Goal: Transaction & Acquisition: Purchase product/service

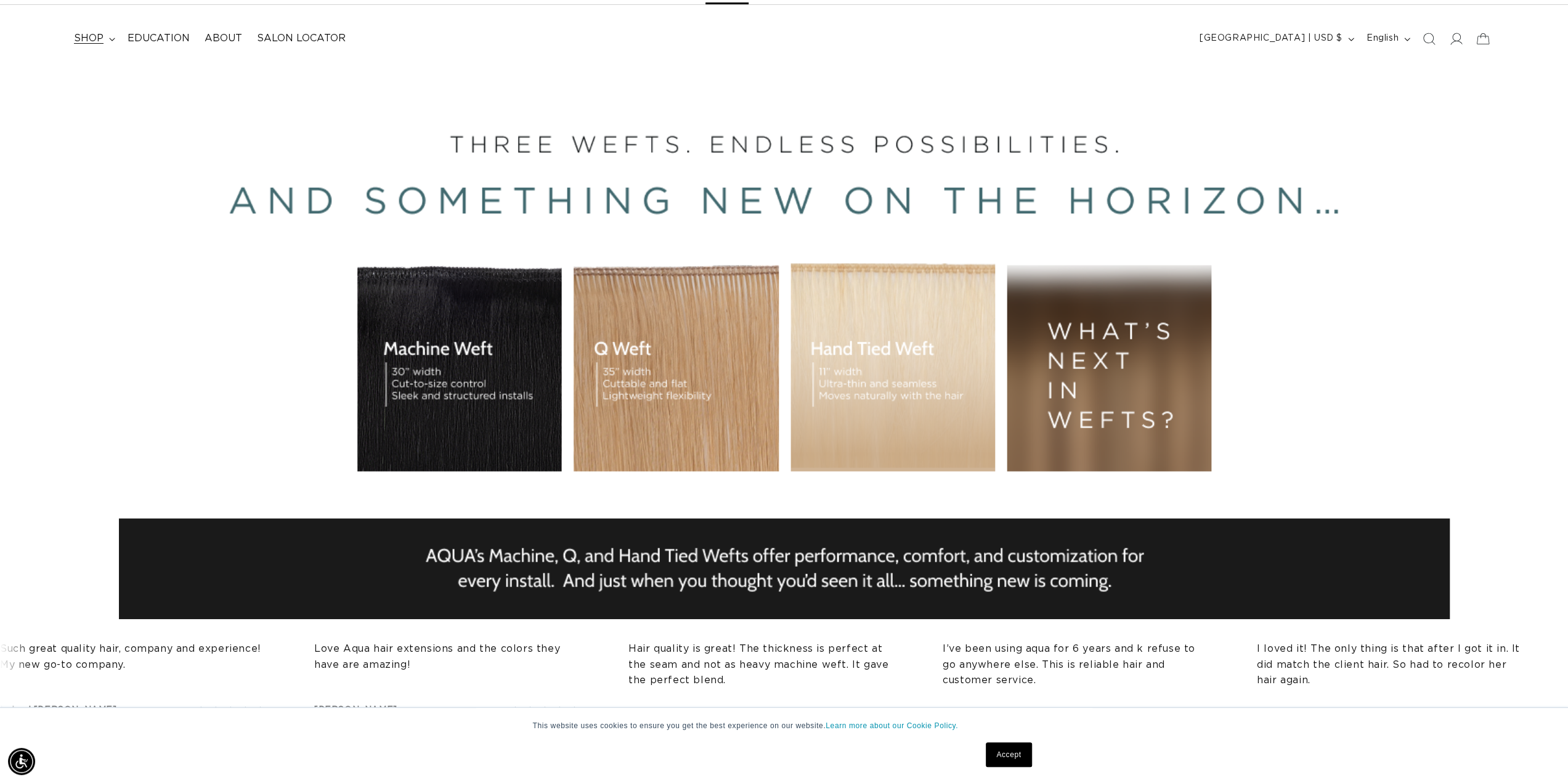
scroll to position [0, 2190]
click at [114, 40] on summary "shop" at bounding box center [93, 38] width 53 height 28
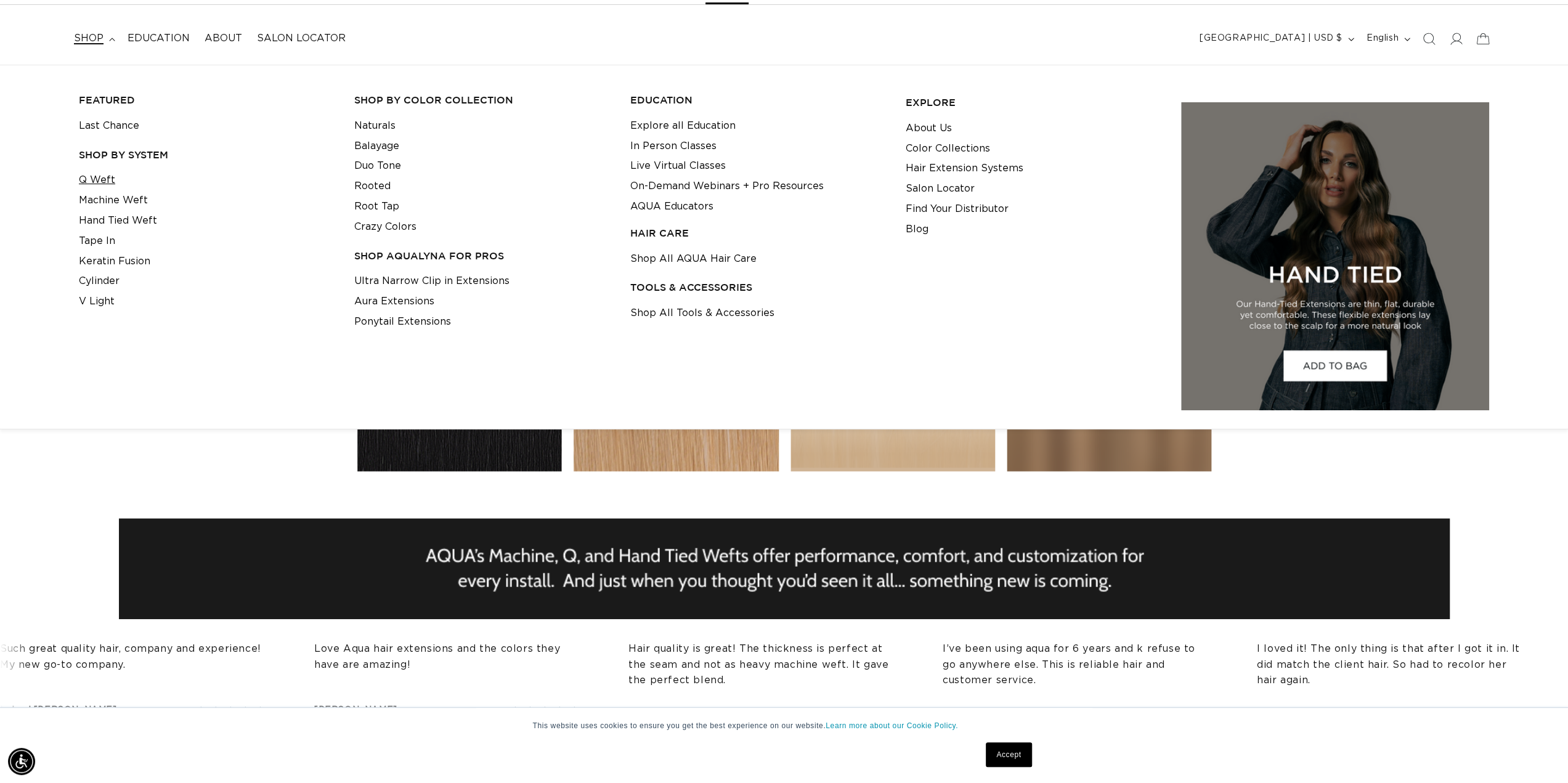
click at [100, 174] on link "Q Weft" at bounding box center [96, 180] width 36 height 20
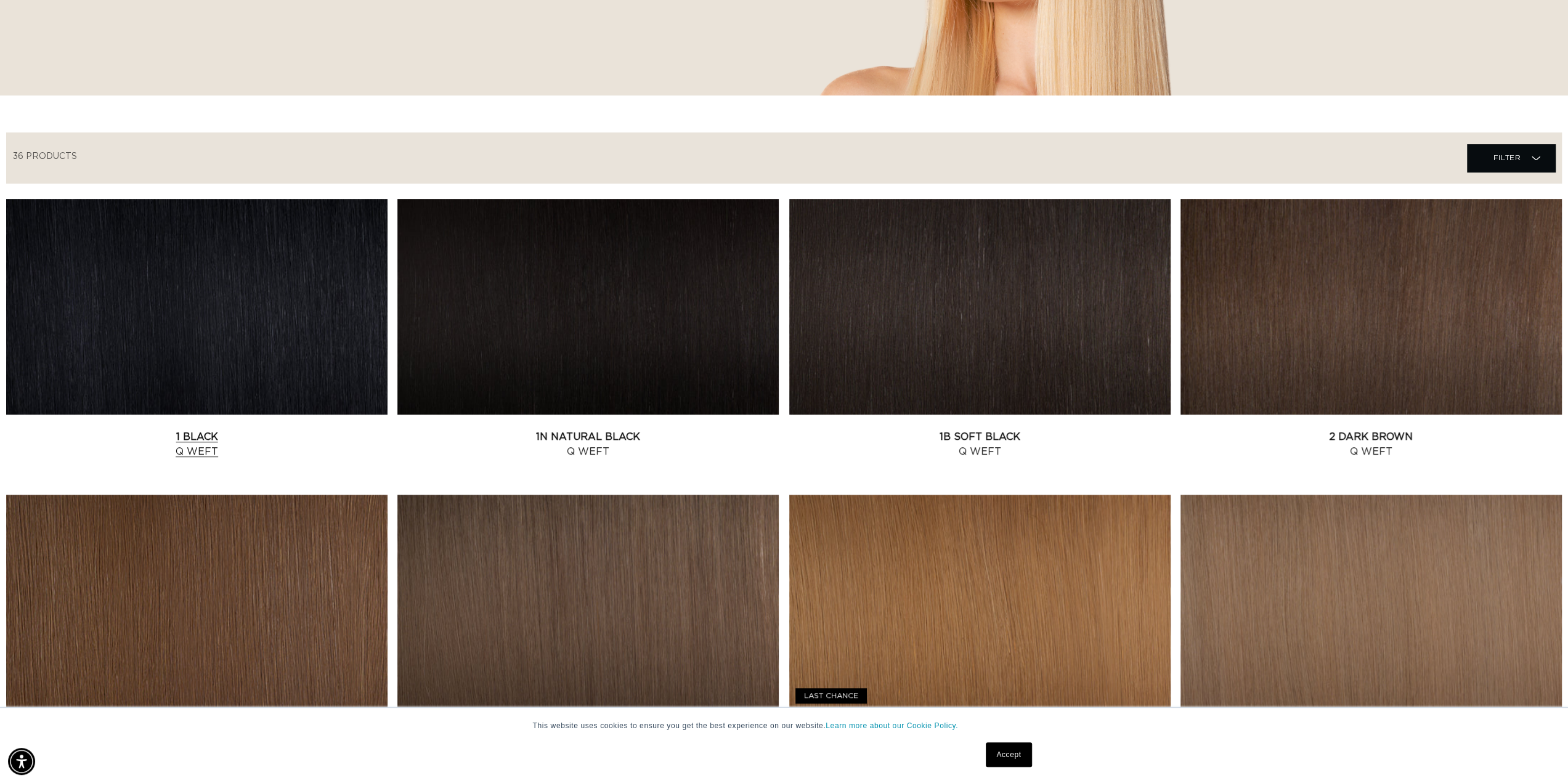
scroll to position [0, 1095]
click at [233, 429] on link "1 Black Q Weft" at bounding box center [197, 444] width 381 height 30
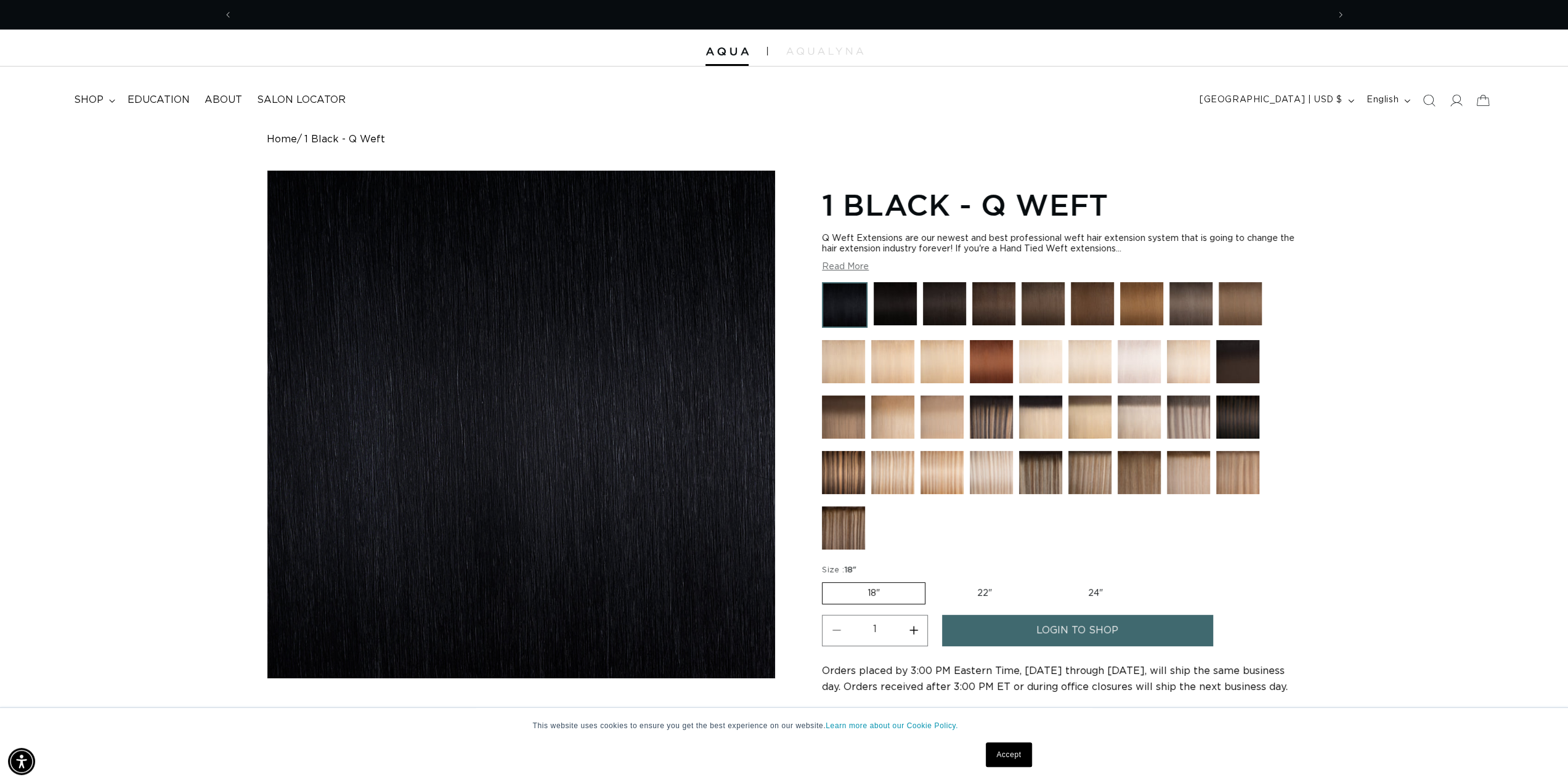
scroll to position [0, 2190]
drag, startPoint x: 825, startPoint y: 208, endPoint x: 861, endPoint y: 202, distance: 36.5
click at [861, 202] on h1 "1 Black - Q Weft" at bounding box center [1062, 204] width 479 height 38
click at [893, 309] on img at bounding box center [894, 303] width 43 height 43
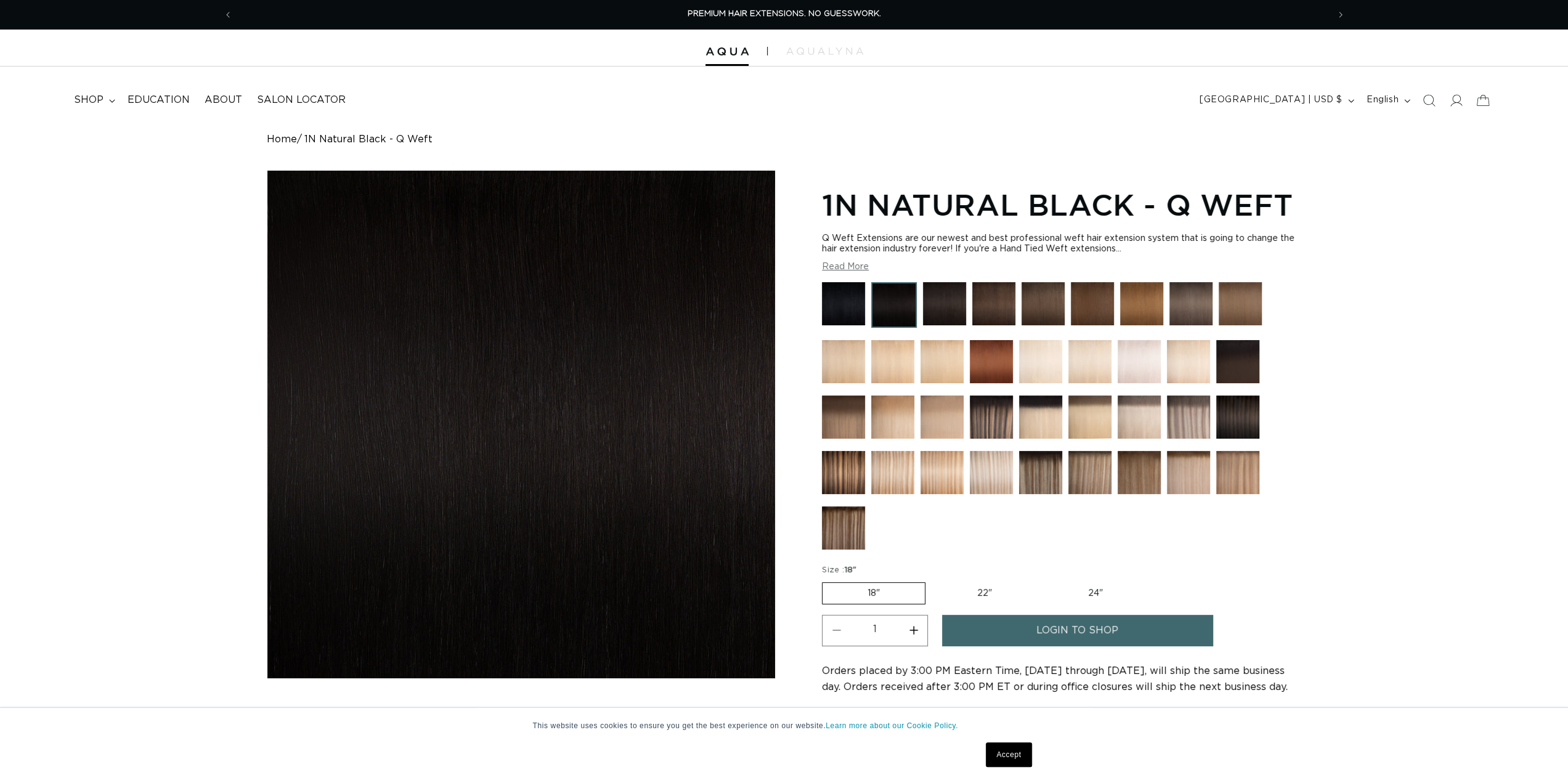
click at [933, 308] on img at bounding box center [944, 303] width 43 height 43
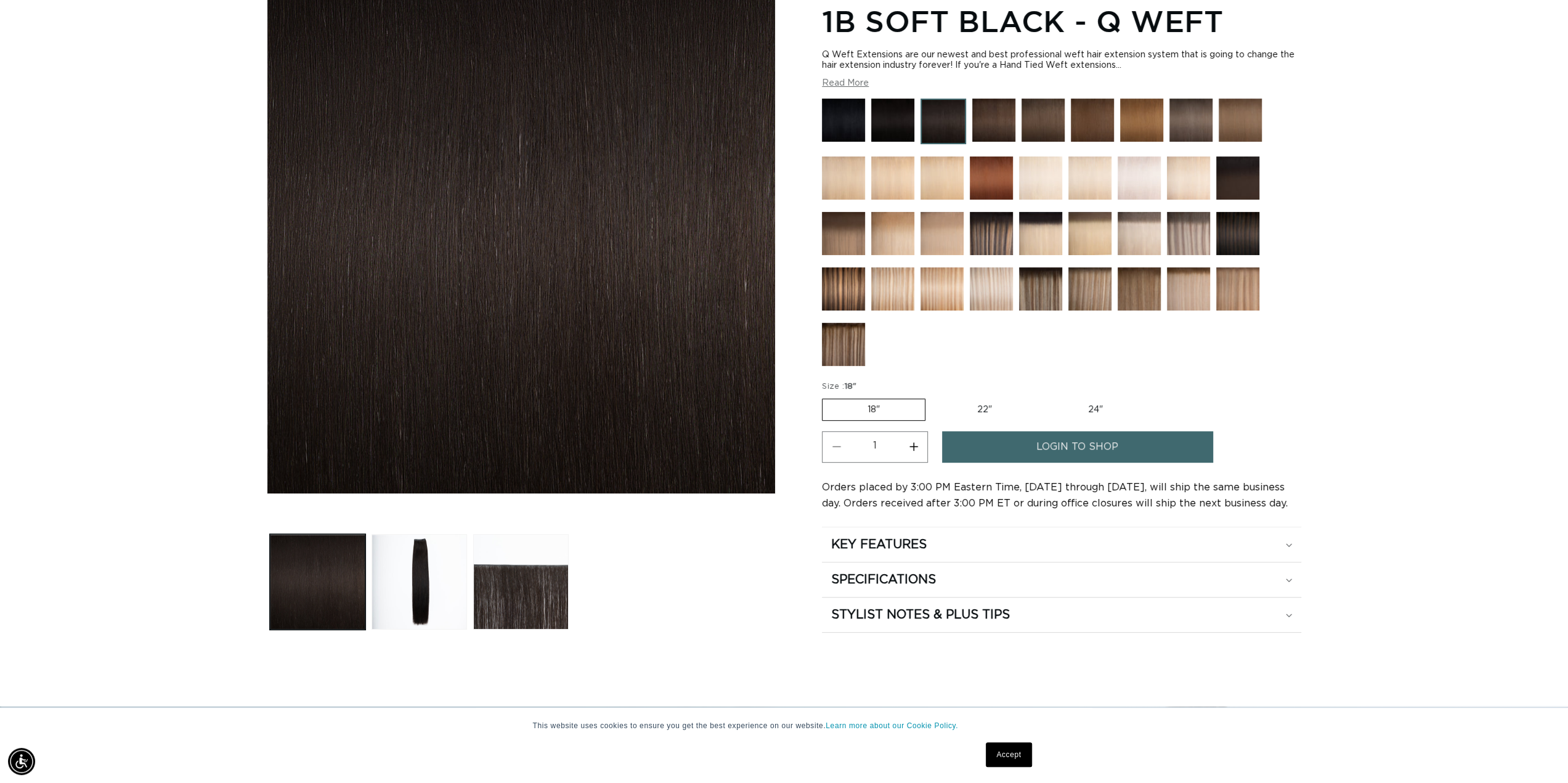
scroll to position [0, 1095]
click at [1012, 454] on link "login to shop" at bounding box center [1077, 446] width 271 height 32
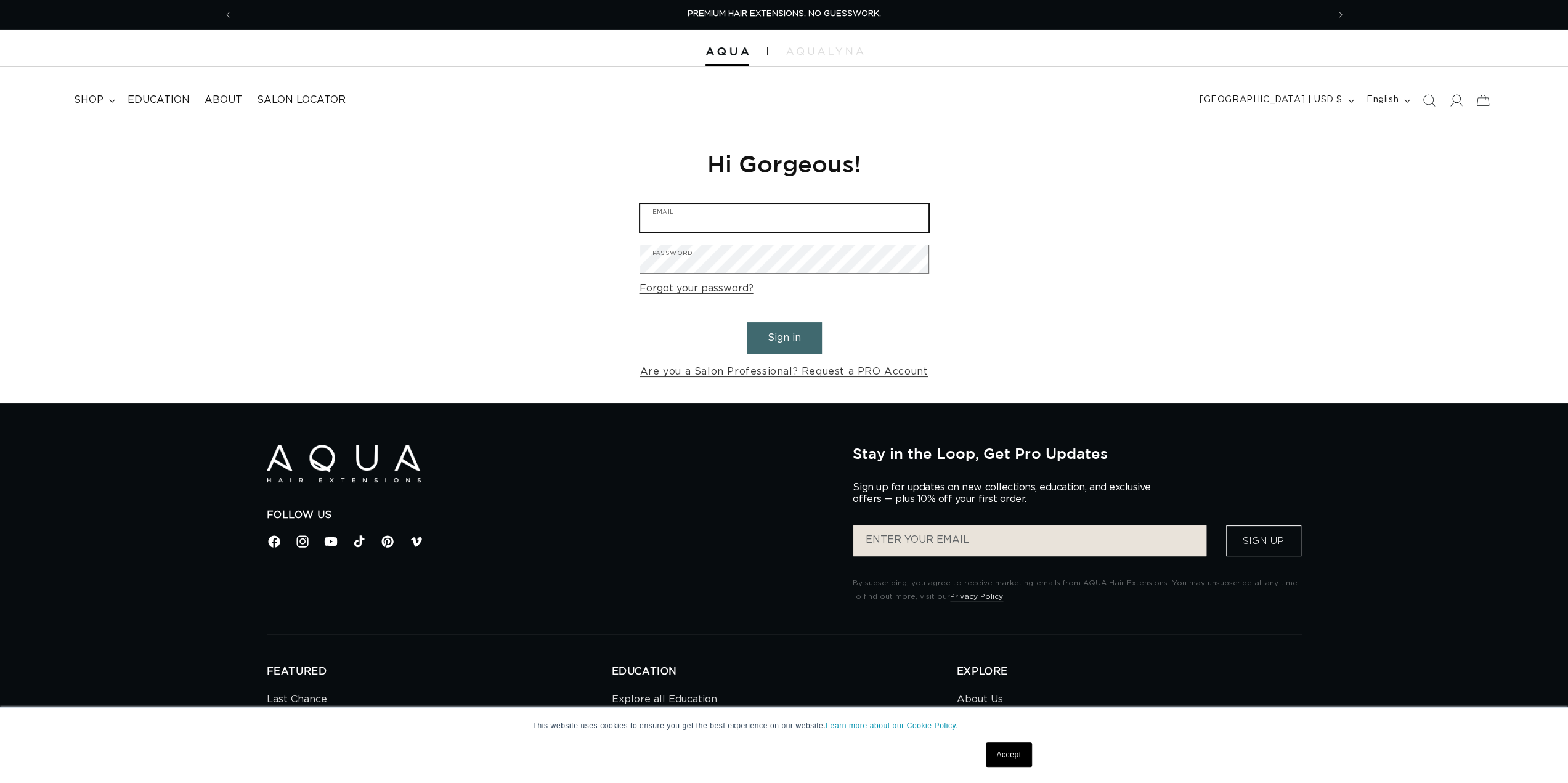
click at [718, 223] on input "Email" at bounding box center [784, 218] width 288 height 28
type input "meredith@reveomaha.com"
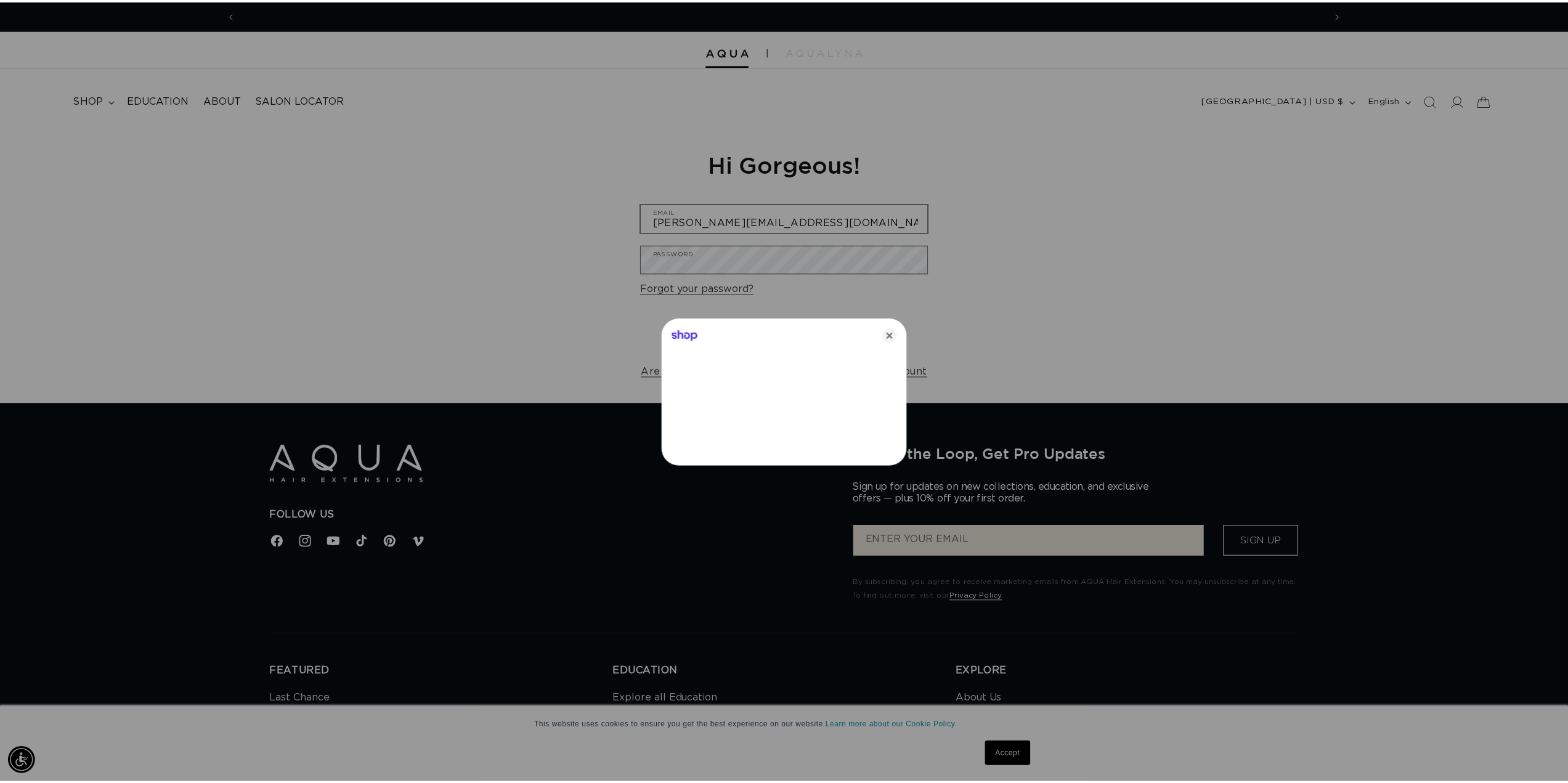
scroll to position [0, 1095]
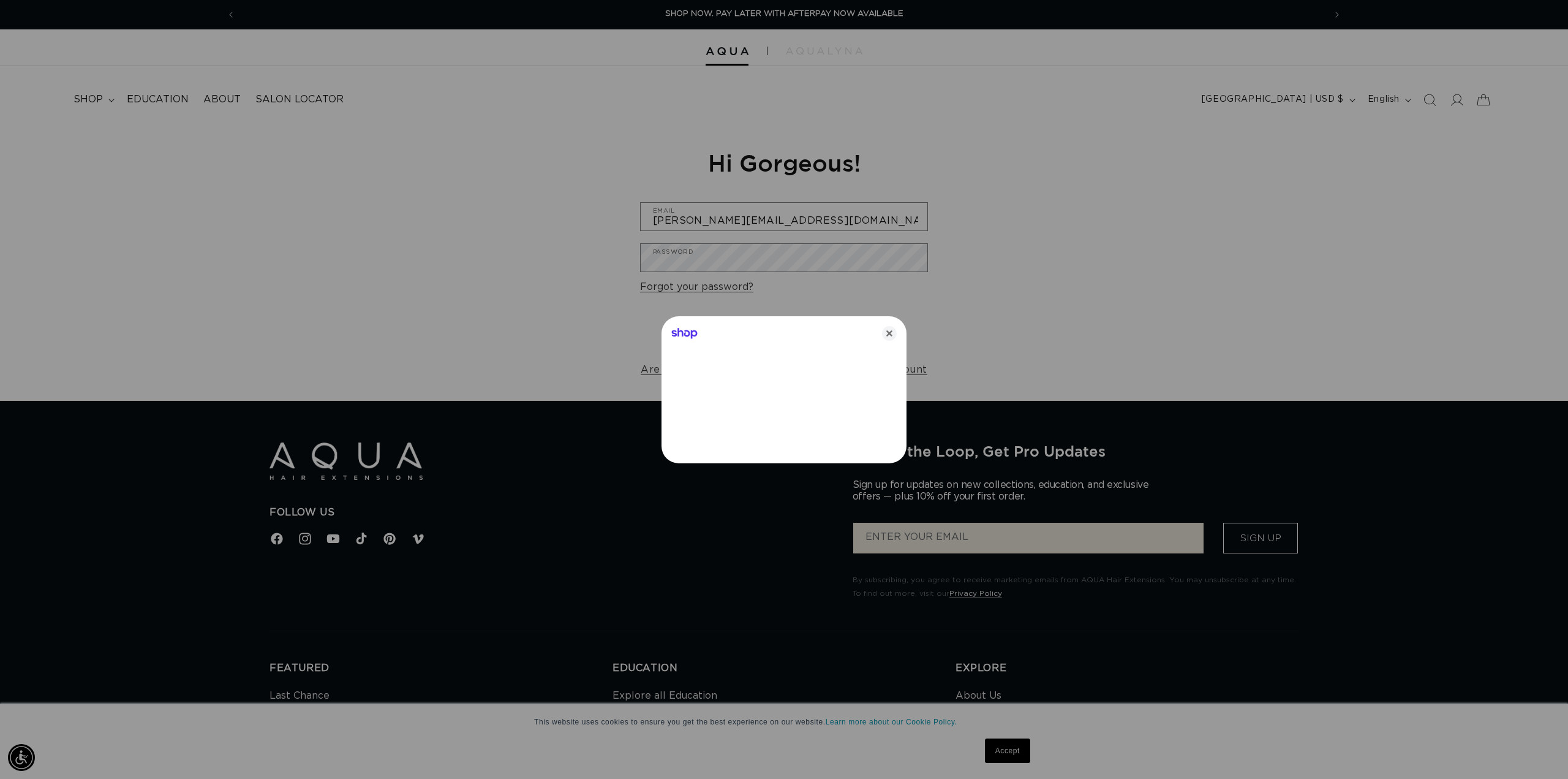
click at [881, 342] on div "Shop" at bounding box center [784, 330] width 245 height 30
click at [883, 336] on icon "Close" at bounding box center [889, 334] width 14 height 15
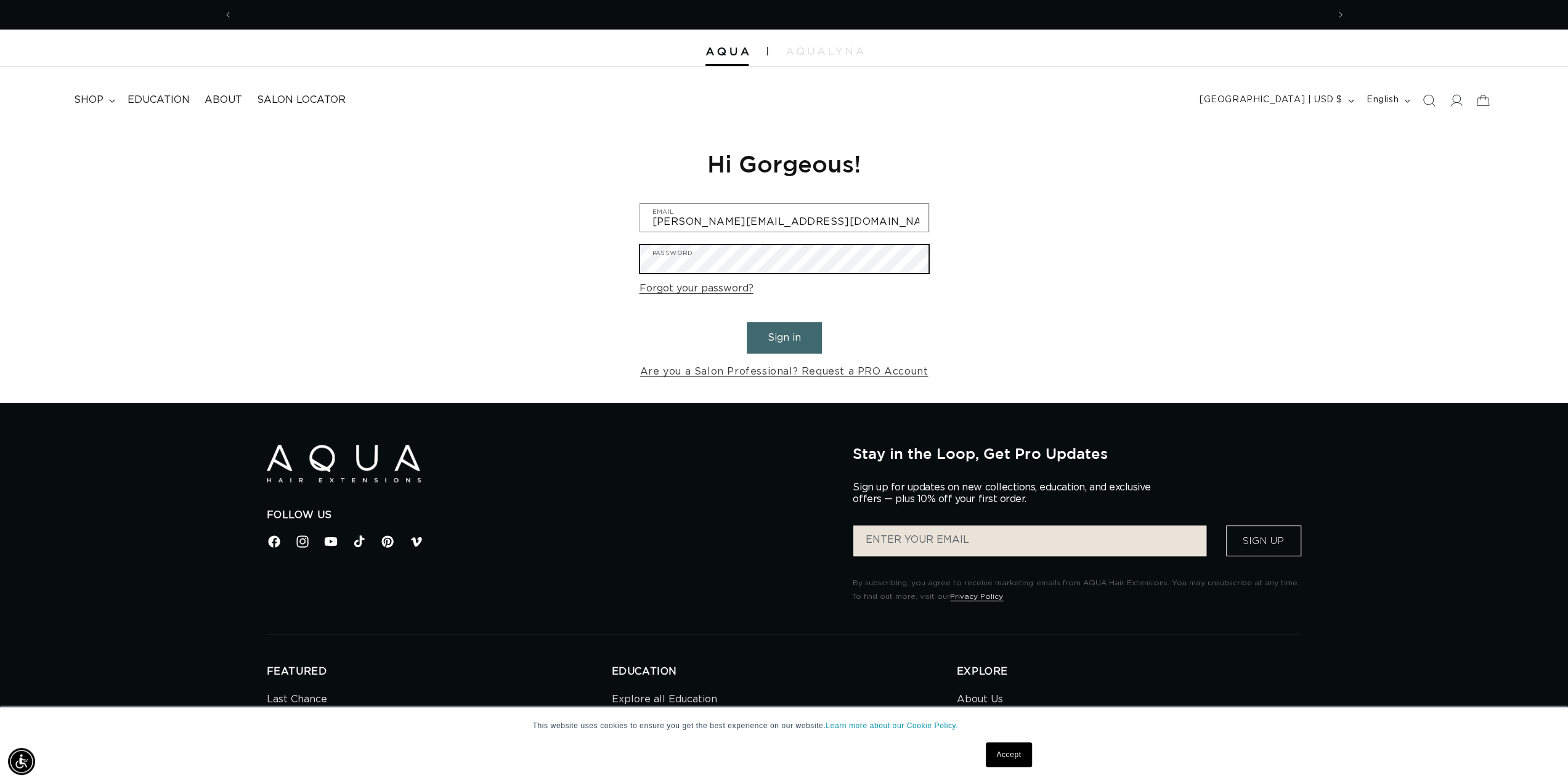
scroll to position [0, 0]
click at [747, 322] on button "Sign in" at bounding box center [784, 338] width 75 height 32
